Goal: Task Accomplishment & Management: Use online tool/utility

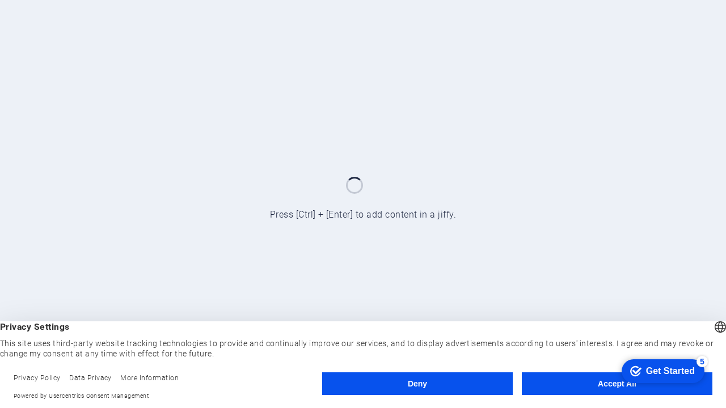
click at [417, 384] on button "Deny" at bounding box center [417, 384] width 191 height 23
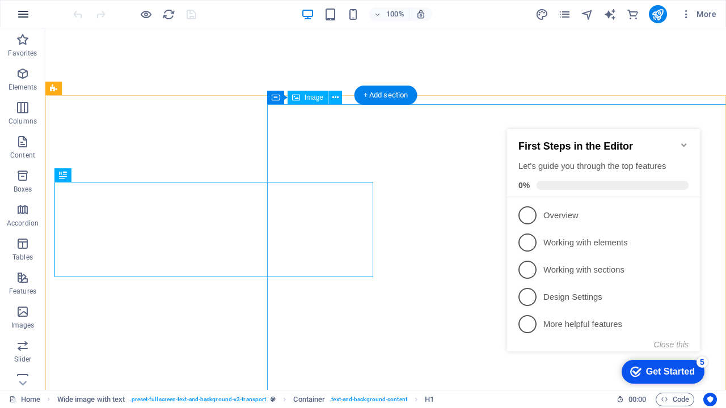
click at [23, 14] on icon "button" at bounding box center [23, 14] width 14 height 14
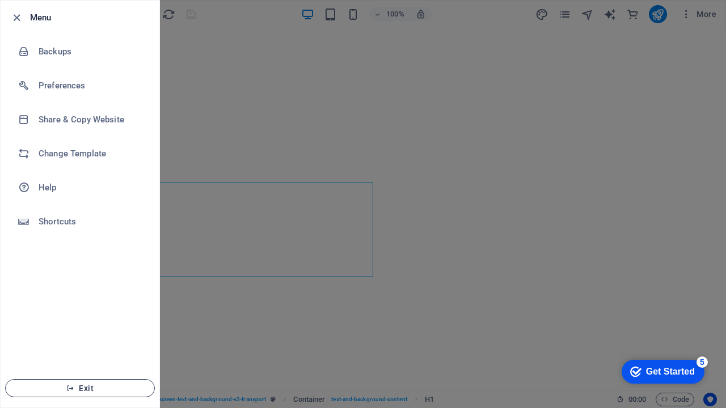
click at [65, 389] on span "Exit" at bounding box center [80, 388] width 130 height 9
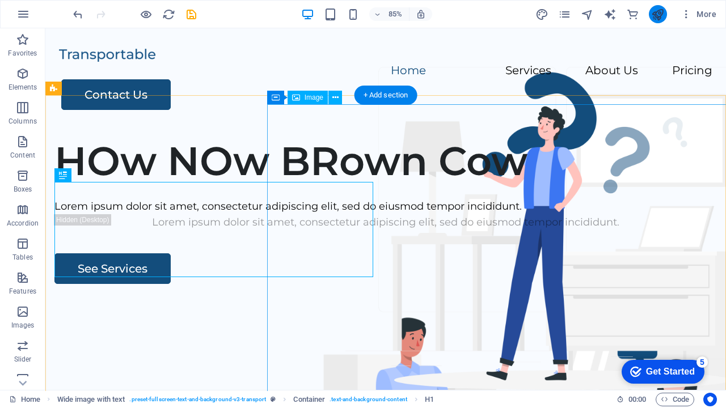
click at [0, 0] on icon "publish" at bounding box center [0, 0] width 0 height 0
